Goal: Find specific page/section: Find specific page/section

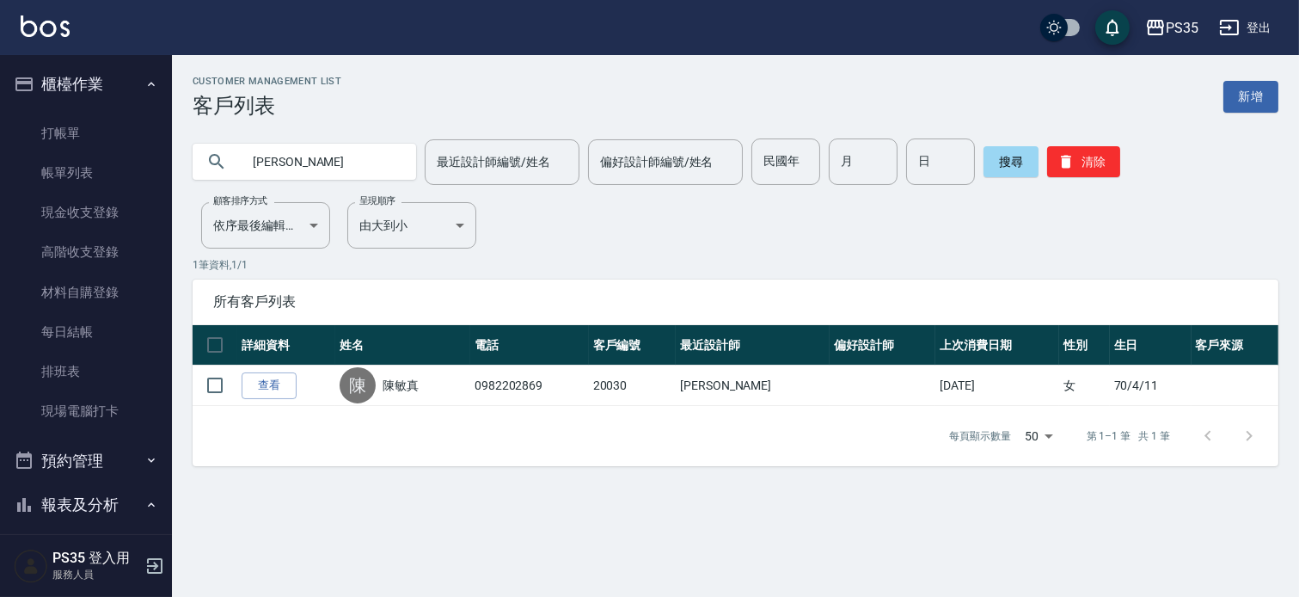
scroll to position [610, 0]
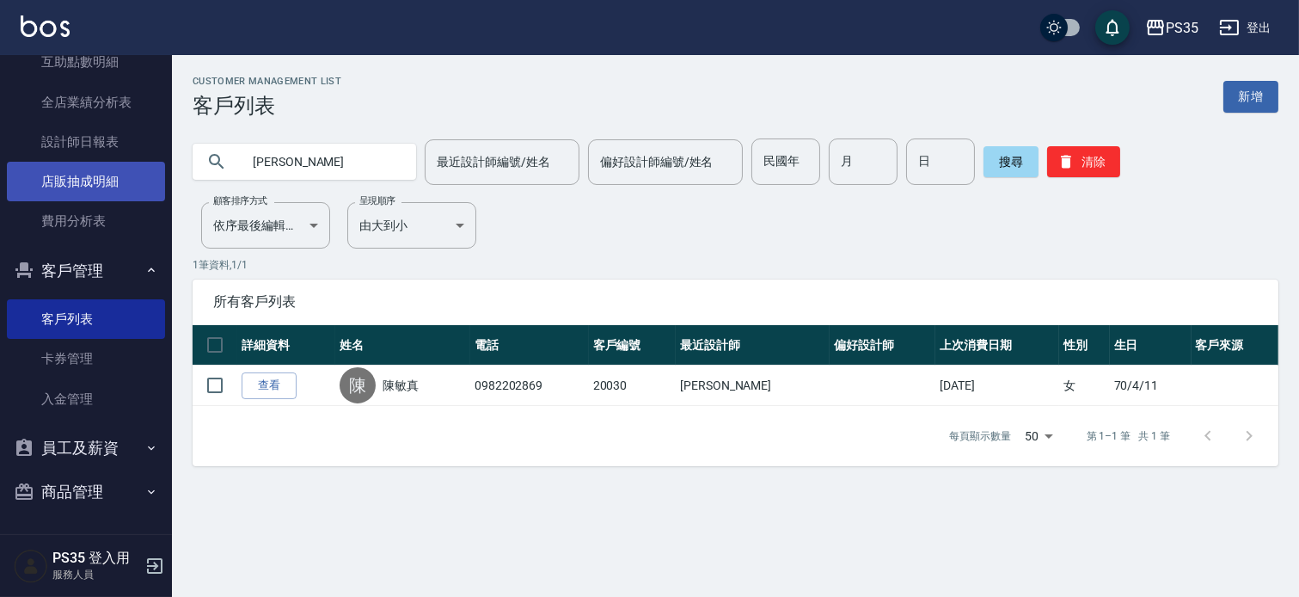
click at [56, 162] on link "店販抽成明細" at bounding box center [86, 182] width 158 height 40
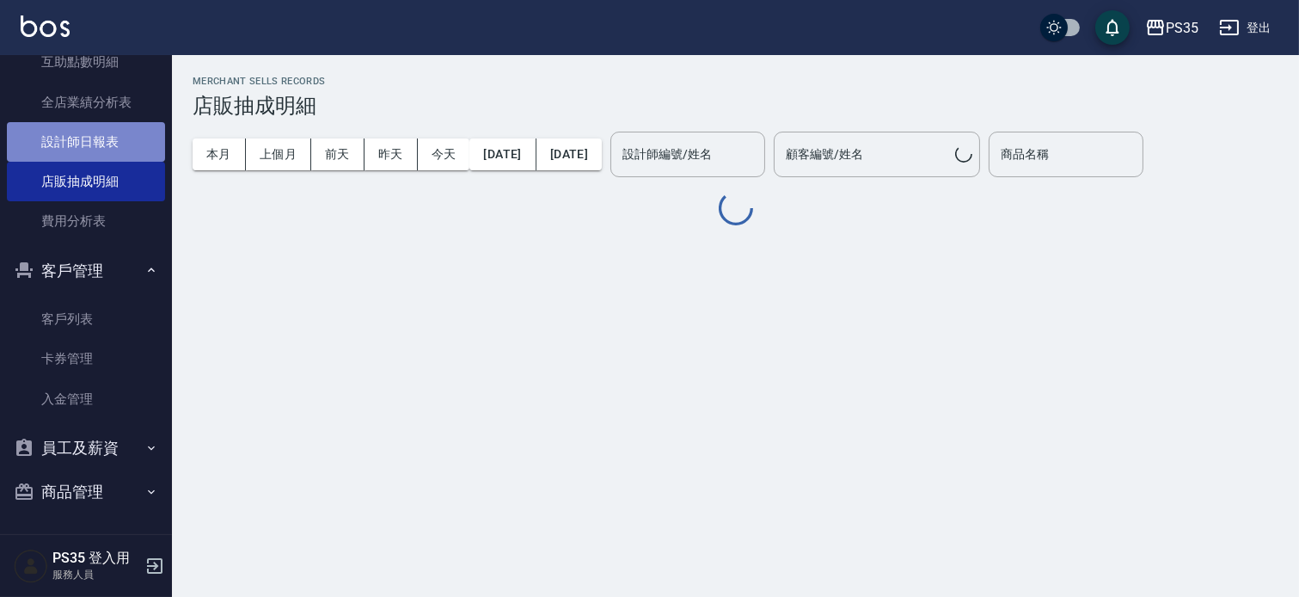
click at [93, 138] on link "設計師日報表" at bounding box center [86, 142] width 158 height 40
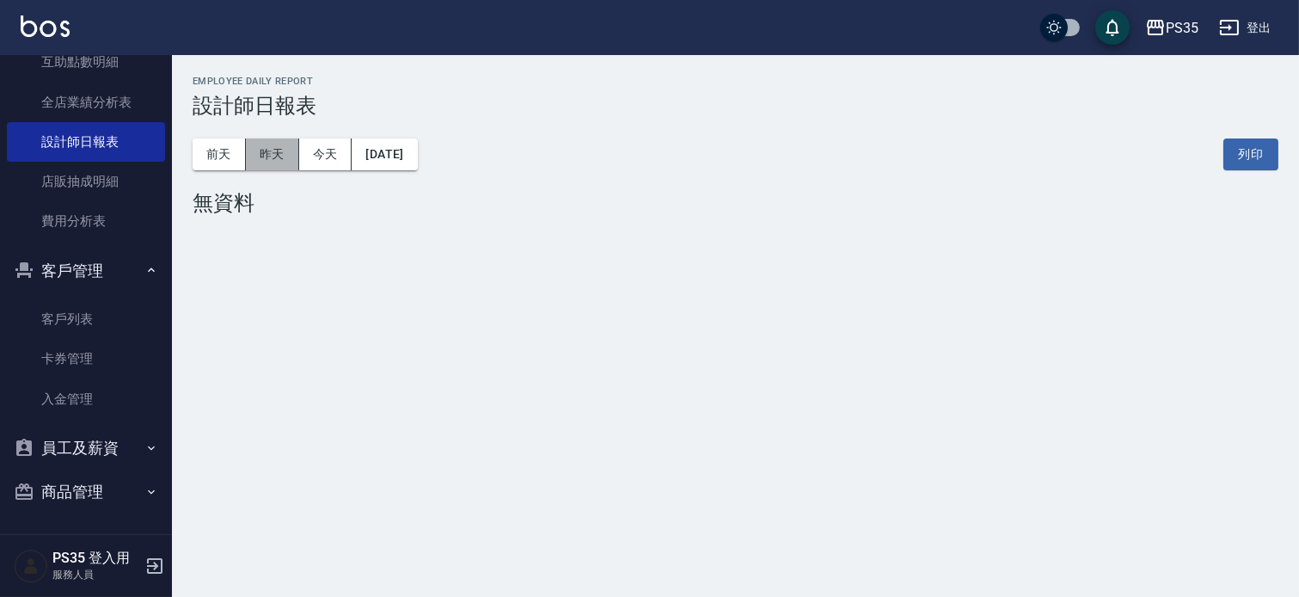
click at [279, 138] on button "昨天" at bounding box center [272, 154] width 53 height 32
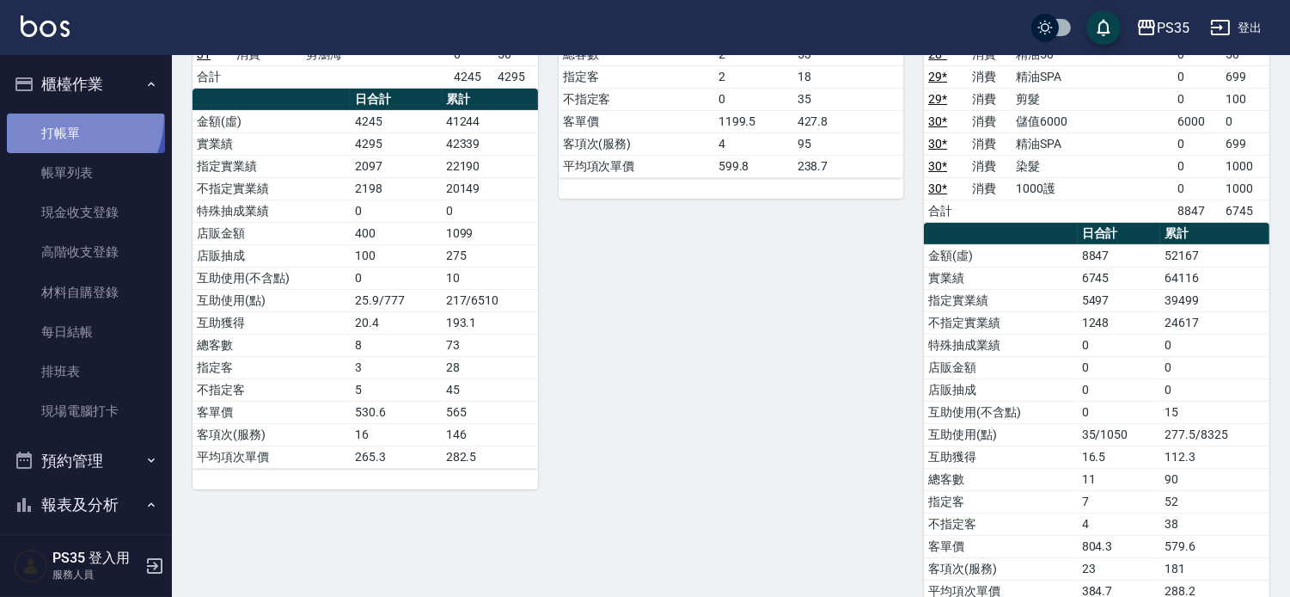
click at [66, 116] on link "打帳單" at bounding box center [86, 133] width 158 height 40
